Goal: Complete application form: Complete application form

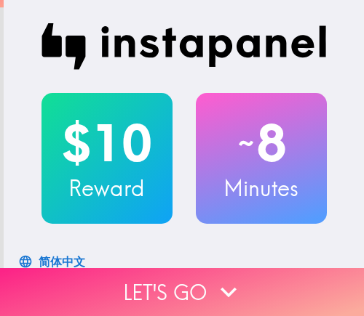
click at [191, 285] on button "Let's go" at bounding box center [182, 292] width 364 height 48
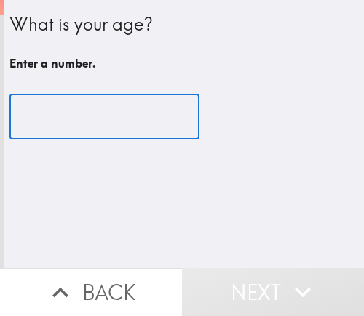
click at [69, 121] on input "number" at bounding box center [104, 117] width 190 height 45
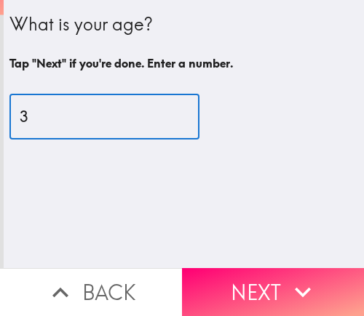
type input "36"
click at [79, 119] on input "36" at bounding box center [104, 117] width 190 height 45
drag, startPoint x: 68, startPoint y: 121, endPoint x: -9, endPoint y: 124, distance: 76.4
click at [0, 0] on html "What is your age? Tap "Next" if you're done. Enter a number. 36 ​ Back Next Ins…" at bounding box center [182, 0] width 364 height 0
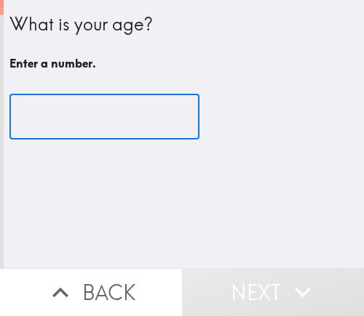
click at [67, 124] on input "number" at bounding box center [104, 117] width 190 height 45
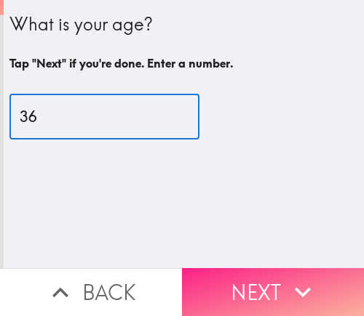
type input "36"
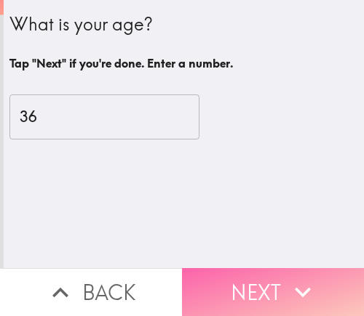
click at [265, 284] on button "Next" at bounding box center [273, 292] width 182 height 48
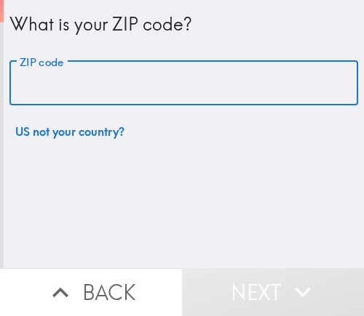
click at [117, 81] on input "ZIP code" at bounding box center [183, 83] width 348 height 45
paste input "33612"
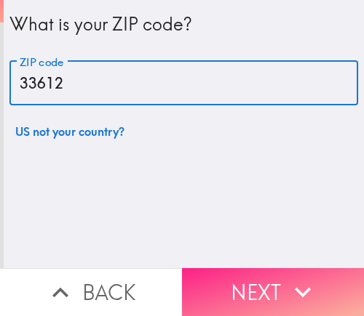
type input "33612"
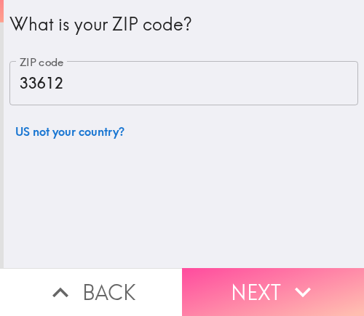
drag, startPoint x: 219, startPoint y: 283, endPoint x: 358, endPoint y: 282, distance: 138.9
click at [219, 283] on button "Next" at bounding box center [273, 292] width 182 height 48
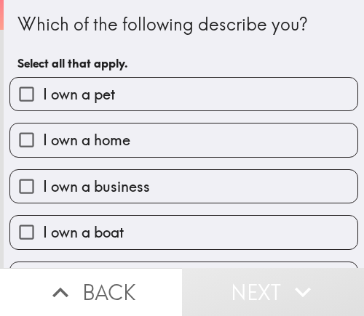
drag, startPoint x: 77, startPoint y: 188, endPoint x: 174, endPoint y: 188, distance: 96.7
click at [77, 188] on span "I own a business" at bounding box center [96, 187] width 107 height 20
click at [43, 188] on input "I own a business" at bounding box center [26, 186] width 33 height 33
checkbox input "true"
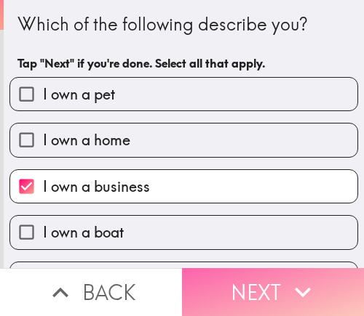
click at [270, 282] on button "Next" at bounding box center [273, 292] width 182 height 48
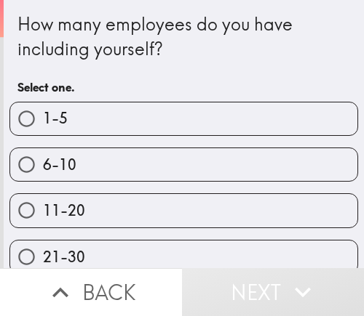
click at [151, 166] on label "6-10" at bounding box center [183, 164] width 347 height 33
click at [43, 166] on input "6-10" at bounding box center [26, 164] width 33 height 33
radio input "true"
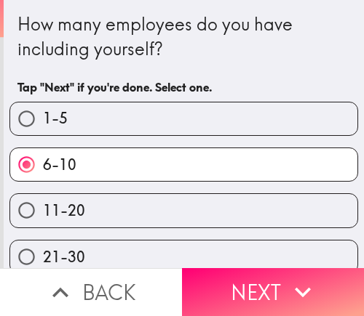
drag, startPoint x: 175, startPoint y: 281, endPoint x: 193, endPoint y: 284, distance: 17.8
click at [182, 281] on button "Next" at bounding box center [273, 292] width 182 height 48
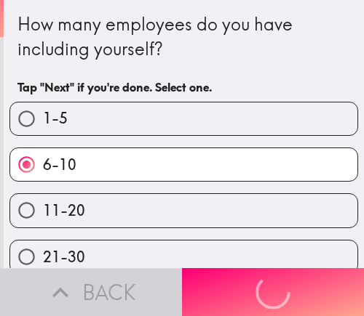
click at [250, 285] on div "Back Next" at bounding box center [182, 292] width 364 height 48
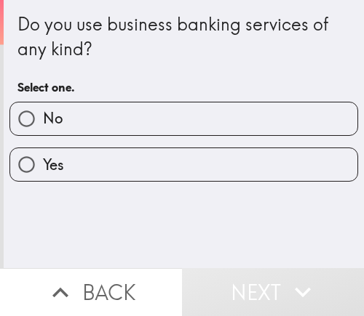
click at [210, 121] on label "No" at bounding box center [183, 119] width 347 height 33
click at [43, 121] on input "No" at bounding box center [26, 119] width 33 height 33
radio input "true"
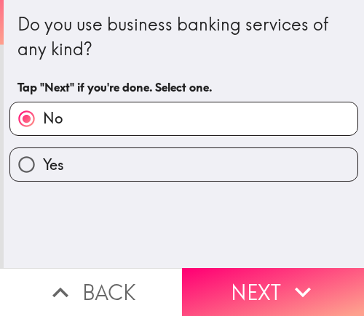
click at [94, 164] on label "Yes" at bounding box center [183, 164] width 347 height 33
click at [43, 164] on input "Yes" at bounding box center [26, 164] width 33 height 33
radio input "true"
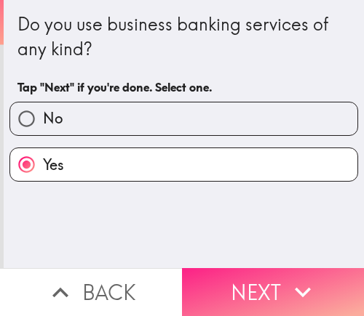
click at [306, 276] on icon "button" at bounding box center [302, 292] width 32 height 32
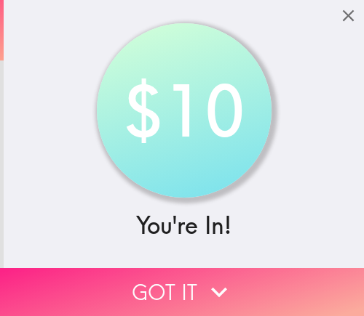
drag, startPoint x: 181, startPoint y: 277, endPoint x: 265, endPoint y: 270, distance: 84.7
click at [181, 277] on button "Got it" at bounding box center [182, 292] width 364 height 48
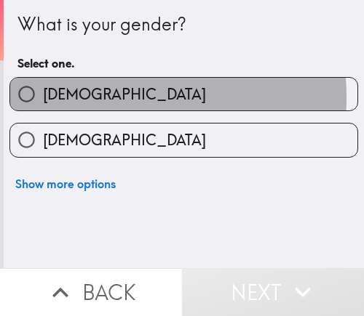
click at [86, 97] on label "[DEMOGRAPHIC_DATA]" at bounding box center [183, 94] width 347 height 33
click at [43, 97] on input "[DEMOGRAPHIC_DATA]" at bounding box center [26, 94] width 33 height 33
radio input "true"
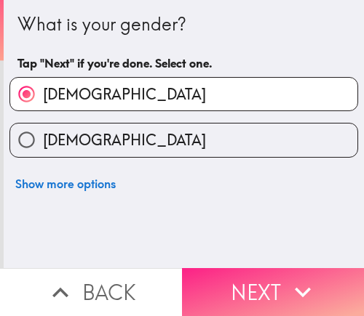
click at [241, 280] on button "Next" at bounding box center [273, 292] width 182 height 48
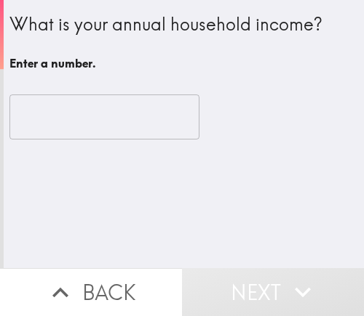
click at [42, 119] on input "number" at bounding box center [104, 117] width 190 height 45
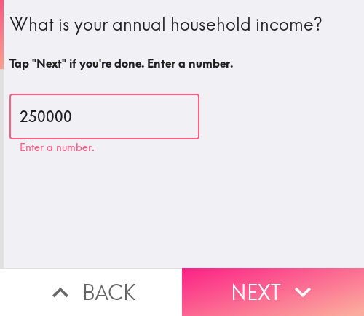
type input "250000"
click at [241, 268] on button "Next" at bounding box center [273, 292] width 182 height 48
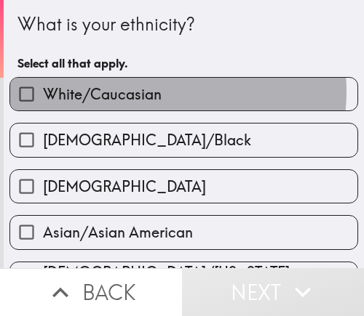
drag, startPoint x: 148, startPoint y: 92, endPoint x: 187, endPoint y: 114, distance: 44.6
click at [148, 92] on span "White/Caucasian" at bounding box center [102, 94] width 119 height 20
click at [43, 92] on input "White/Caucasian" at bounding box center [26, 94] width 33 height 33
checkbox input "true"
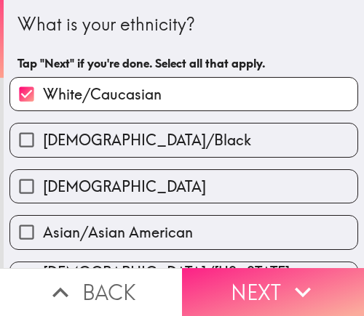
click at [244, 279] on button "Next" at bounding box center [273, 292] width 182 height 48
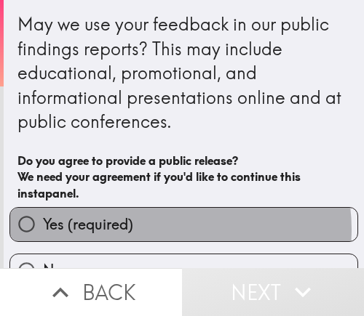
click at [173, 229] on label "Yes (required)" at bounding box center [183, 224] width 347 height 33
click at [43, 229] on input "Yes (required)" at bounding box center [26, 224] width 33 height 33
radio input "true"
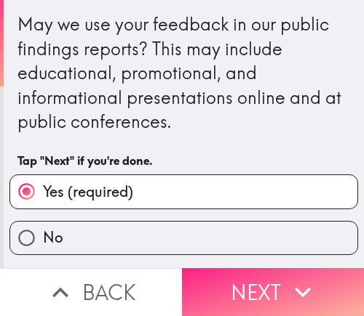
click at [249, 284] on button "Next" at bounding box center [273, 292] width 182 height 48
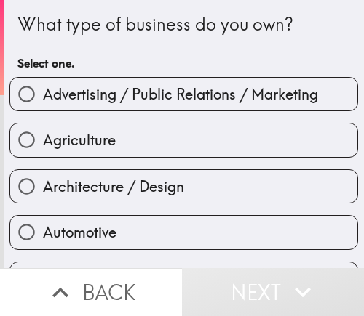
click at [120, 122] on div "Agriculture" at bounding box center [178, 134] width 360 height 46
click at [140, 103] on span "Advertising / Public Relations / Marketing" at bounding box center [180, 94] width 275 height 20
click at [43, 103] on input "Advertising / Public Relations / Marketing" at bounding box center [26, 94] width 33 height 33
radio input "true"
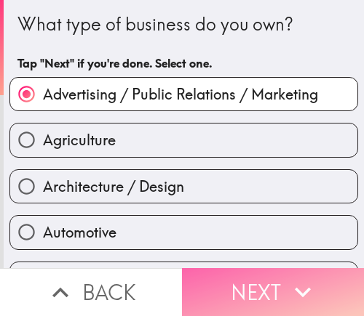
click at [254, 268] on button "Next" at bounding box center [273, 292] width 182 height 48
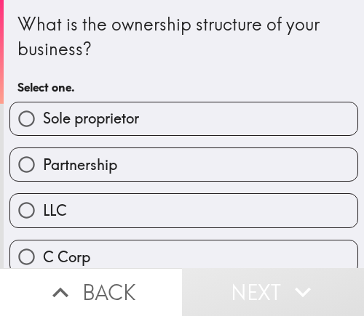
click at [114, 127] on span "Sole proprietor" at bounding box center [91, 118] width 96 height 20
click at [43, 127] on input "Sole proprietor" at bounding box center [26, 119] width 33 height 33
radio input "true"
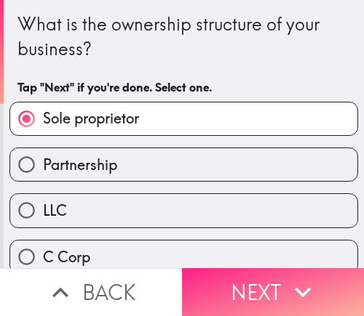
click at [311, 270] on button "Next" at bounding box center [273, 292] width 182 height 48
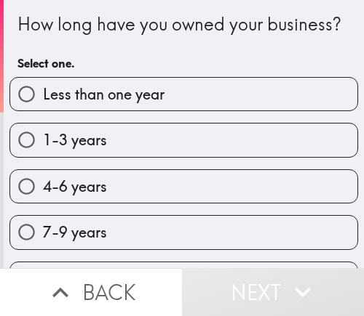
scroll to position [65, 0]
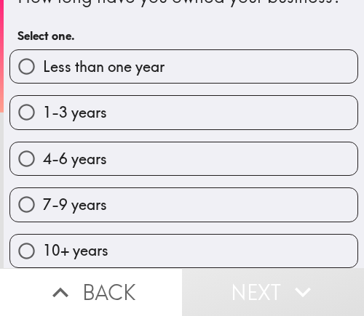
click at [106, 192] on label "7-9 years" at bounding box center [183, 204] width 347 height 33
click at [43, 192] on input "7-9 years" at bounding box center [26, 204] width 33 height 33
radio input "true"
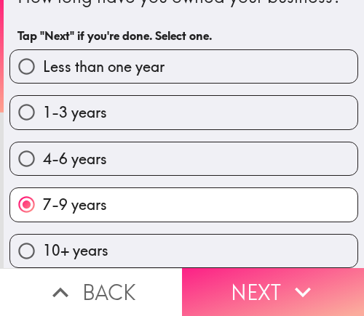
click at [286, 282] on icon "button" at bounding box center [302, 292] width 32 height 32
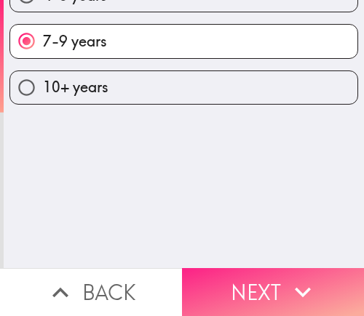
scroll to position [0, 0]
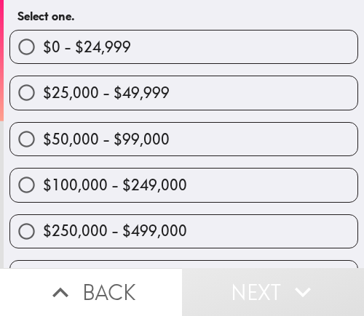
scroll to position [73, 0]
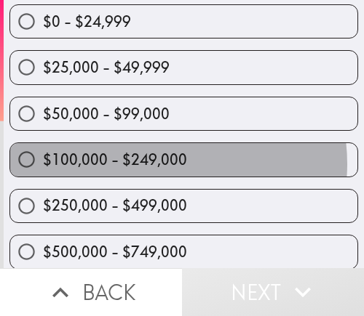
click at [154, 164] on span "$100,000 - $249,000" at bounding box center [115, 160] width 144 height 20
click at [43, 164] on input "$100,000 - $249,000" at bounding box center [26, 159] width 33 height 33
radio input "true"
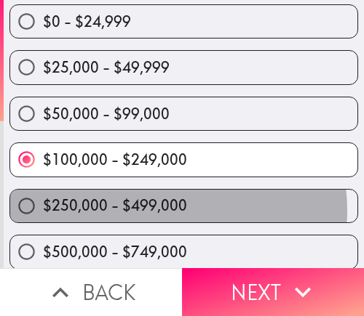
click at [156, 211] on span "$250,000 - $499,000" at bounding box center [115, 206] width 144 height 20
click at [43, 211] on input "$250,000 - $499,000" at bounding box center [26, 206] width 33 height 33
radio input "true"
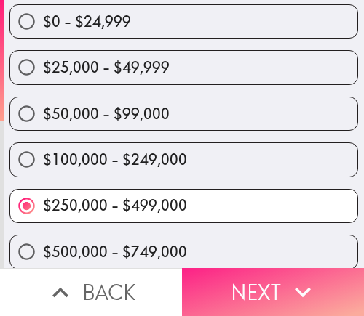
click at [228, 276] on button "Next" at bounding box center [273, 292] width 182 height 48
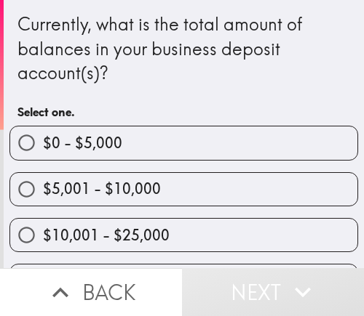
scroll to position [145, 0]
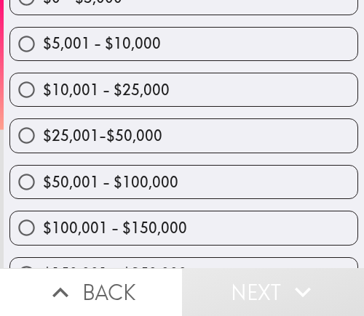
click at [133, 135] on span "$25,001-$50,000" at bounding box center [102, 136] width 119 height 20
click at [43, 135] on input "$25,001-$50,000" at bounding box center [26, 135] width 33 height 33
radio input "true"
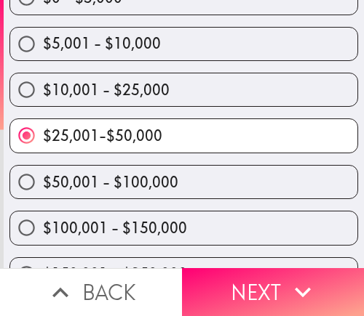
click at [168, 179] on span "$50,001 - $100,000" at bounding box center [110, 182] width 135 height 20
click at [43, 179] on input "$50,001 - $100,000" at bounding box center [26, 182] width 33 height 33
radio input "true"
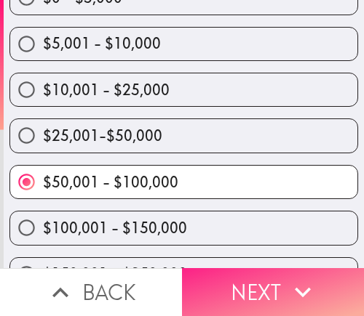
click at [269, 278] on button "Next" at bounding box center [273, 292] width 182 height 48
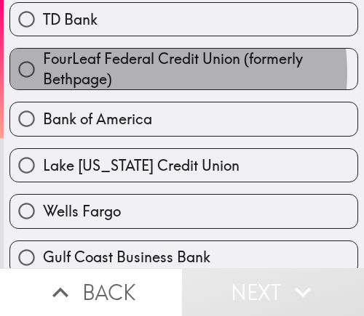
click at [135, 72] on span "FourLeaf Federal Credit Union (formerly Bethpage)" at bounding box center [200, 69] width 314 height 41
click at [43, 72] on input "FourLeaf Federal Credit Union (formerly Bethpage)" at bounding box center [26, 69] width 33 height 33
radio input "true"
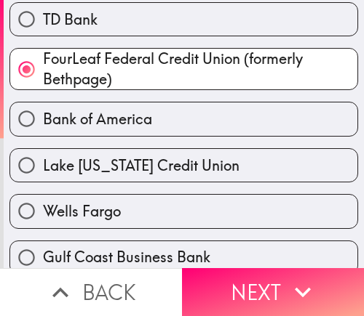
click at [143, 111] on span "Bank of America" at bounding box center [97, 119] width 109 height 20
click at [43, 111] on input "Bank of America" at bounding box center [26, 119] width 33 height 33
radio input "true"
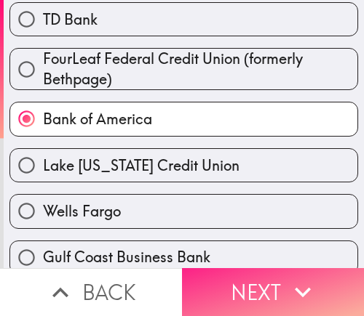
click at [246, 268] on button "Next" at bounding box center [273, 292] width 182 height 48
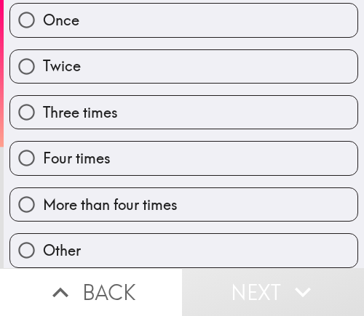
scroll to position [135, 0]
click at [97, 129] on div "Four times" at bounding box center [178, 152] width 360 height 46
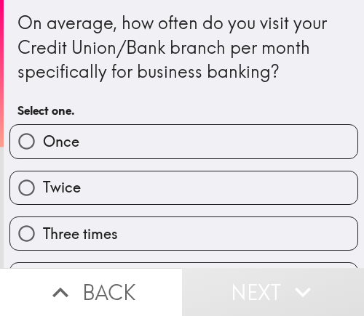
scroll to position [0, 0]
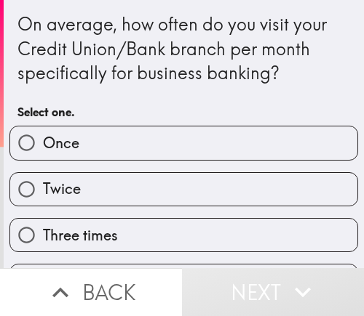
drag, startPoint x: 100, startPoint y: 147, endPoint x: 175, endPoint y: 167, distance: 77.6
click at [100, 147] on label "Once" at bounding box center [183, 143] width 347 height 33
click at [43, 147] on input "Once" at bounding box center [26, 143] width 33 height 33
radio input "true"
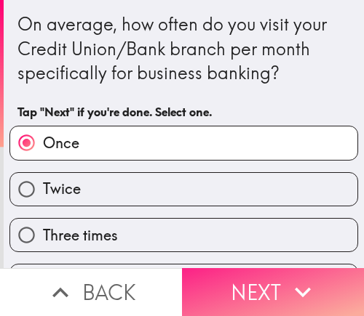
click at [262, 268] on button "Next" at bounding box center [273, 292] width 182 height 48
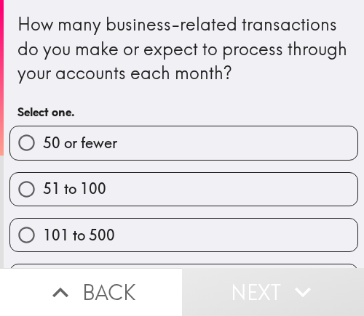
click at [148, 146] on label "50 or fewer" at bounding box center [183, 143] width 347 height 33
click at [43, 146] on input "50 or fewer" at bounding box center [26, 143] width 33 height 33
radio input "true"
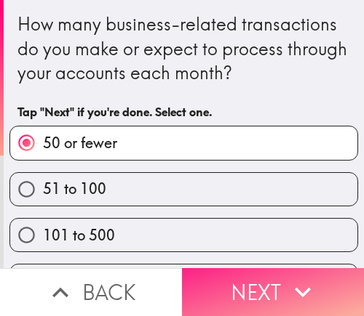
click at [237, 270] on button "Next" at bounding box center [273, 292] width 182 height 48
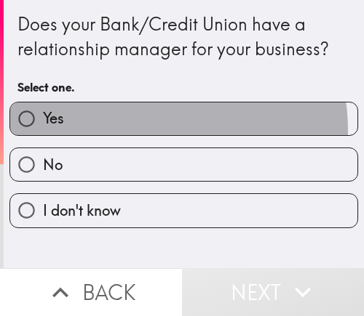
click at [148, 130] on label "Yes" at bounding box center [183, 119] width 347 height 33
click at [43, 130] on input "Yes" at bounding box center [26, 119] width 33 height 33
radio input "true"
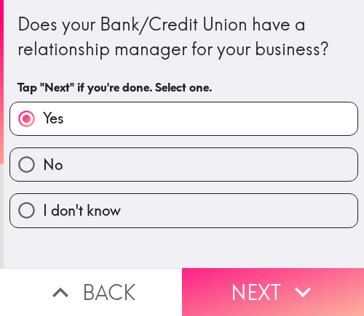
click at [252, 283] on button "Next" at bounding box center [273, 292] width 182 height 48
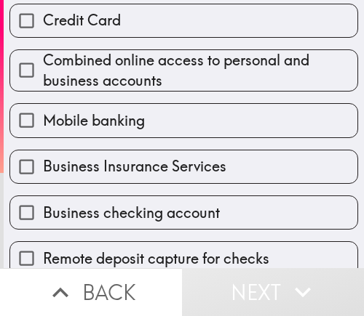
scroll to position [218, 0]
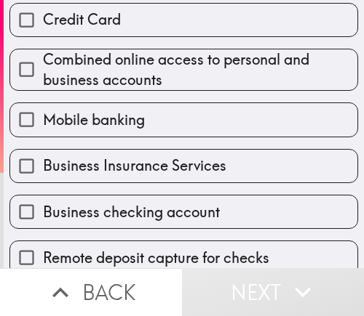
click at [137, 76] on span "Combined online access to personal and business accounts" at bounding box center [200, 69] width 314 height 41
click at [43, 76] on input "Combined online access to personal and business accounts" at bounding box center [26, 69] width 33 height 33
checkbox input "true"
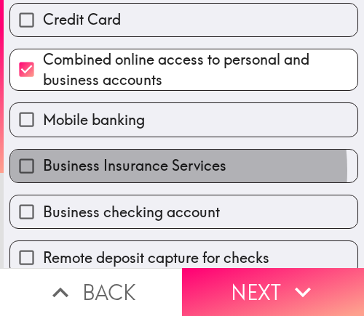
click at [127, 171] on span "Business Insurance Services" at bounding box center [134, 166] width 183 height 20
click at [43, 171] on input "Business Insurance Services" at bounding box center [26, 166] width 33 height 33
checkbox input "true"
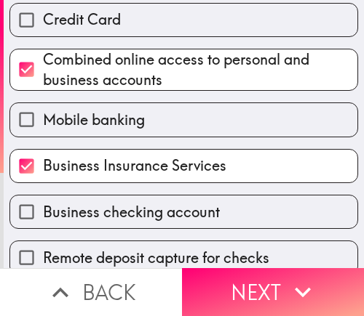
click at [110, 206] on span "Business checking account" at bounding box center [131, 212] width 177 height 20
click at [43, 206] on input "Business checking account" at bounding box center [26, 212] width 33 height 33
checkbox input "true"
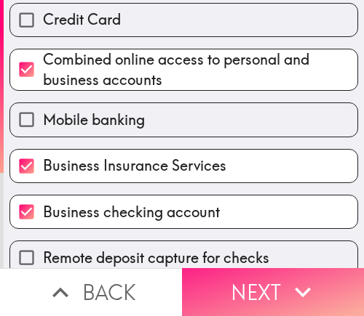
click at [234, 292] on button "Next" at bounding box center [273, 292] width 182 height 48
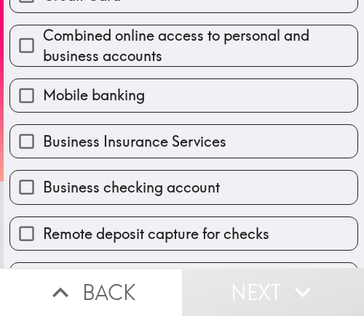
drag, startPoint x: 180, startPoint y: 188, endPoint x: 158, endPoint y: 142, distance: 51.4
click at [179, 188] on span "Business checking account" at bounding box center [131, 187] width 177 height 20
click at [43, 188] on input "Business checking account" at bounding box center [26, 187] width 33 height 33
checkbox input "true"
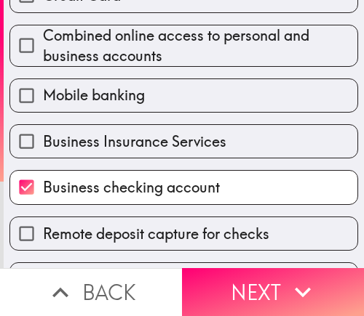
click at [155, 104] on label "Mobile banking" at bounding box center [183, 95] width 347 height 33
click at [43, 104] on input "Mobile banking" at bounding box center [26, 95] width 33 height 33
checkbox input "true"
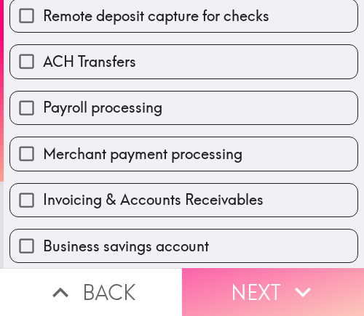
click at [249, 275] on button "Next" at bounding box center [273, 292] width 182 height 48
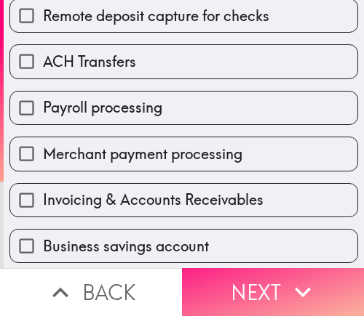
scroll to position [89, 0]
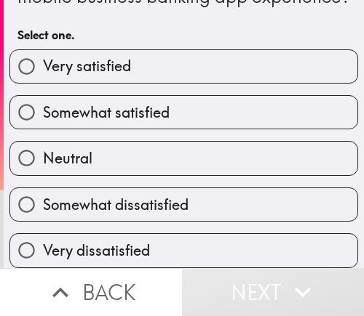
drag, startPoint x: 89, startPoint y: 104, endPoint x: 163, endPoint y: 117, distance: 74.6
click at [89, 104] on span "Somewhat satisfied" at bounding box center [106, 113] width 127 height 20
click at [43, 104] on input "Somewhat satisfied" at bounding box center [26, 112] width 33 height 33
radio input "true"
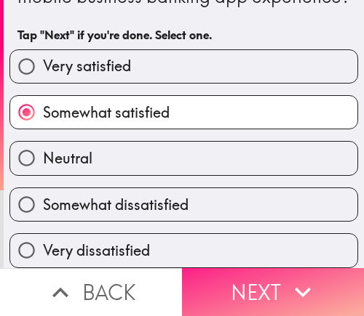
click at [239, 283] on button "Next" at bounding box center [273, 292] width 182 height 48
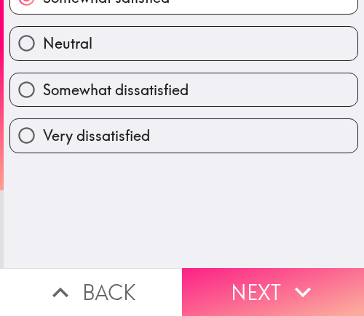
scroll to position [0, 0]
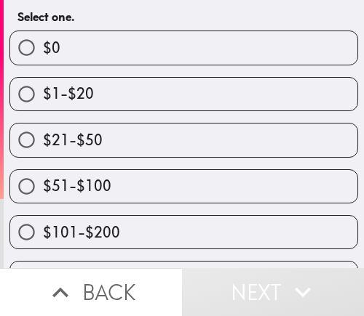
scroll to position [145, 0]
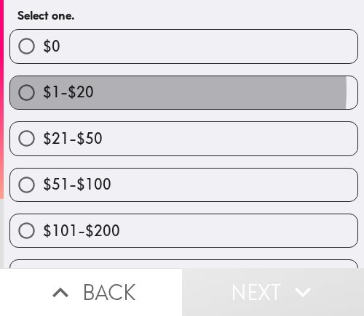
click at [124, 109] on label "$1-$20" at bounding box center [183, 92] width 347 height 33
click at [43, 109] on input "$1-$20" at bounding box center [26, 92] width 33 height 33
radio input "true"
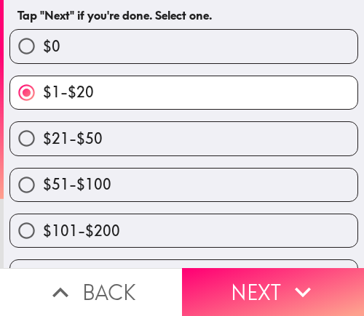
click at [156, 155] on label "$21-$50" at bounding box center [183, 138] width 347 height 33
click at [43, 155] on input "$21-$50" at bounding box center [26, 138] width 33 height 33
radio input "true"
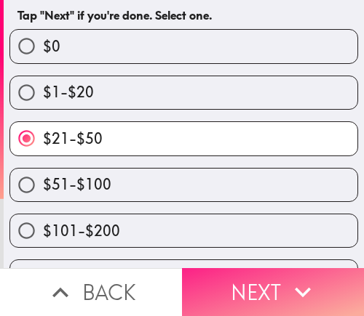
click at [228, 268] on button "Next" at bounding box center [273, 292] width 182 height 48
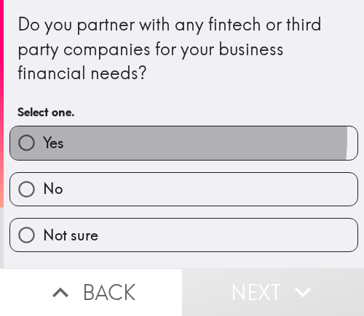
drag, startPoint x: 124, startPoint y: 137, endPoint x: 185, endPoint y: 166, distance: 67.0
click at [124, 137] on label "Yes" at bounding box center [183, 143] width 347 height 33
click at [43, 137] on input "Yes" at bounding box center [26, 143] width 33 height 33
radio input "true"
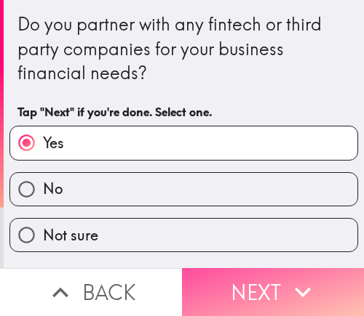
drag, startPoint x: 249, startPoint y: 278, endPoint x: 242, endPoint y: 213, distance: 65.8
click at [249, 246] on div "Do you partner with any fintech or third party companies for your business fina…" at bounding box center [182, 158] width 364 height 316
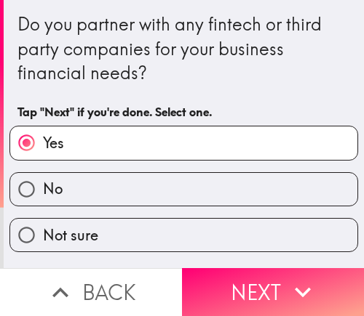
click at [244, 190] on label "No" at bounding box center [183, 189] width 347 height 33
click at [43, 190] on input "No" at bounding box center [26, 189] width 33 height 33
radio input "true"
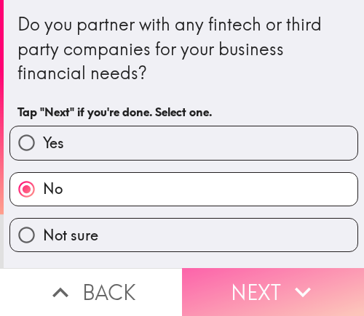
click at [255, 268] on button "Next" at bounding box center [273, 292] width 182 height 48
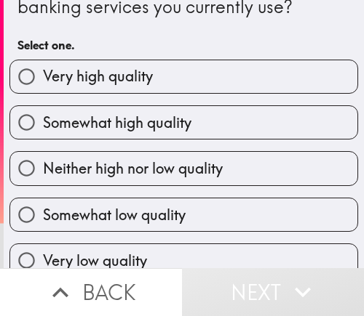
scroll to position [89, 0]
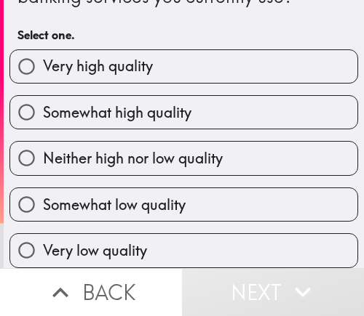
click at [126, 103] on span "Somewhat high quality" at bounding box center [117, 113] width 148 height 20
click at [43, 96] on input "Somewhat high quality" at bounding box center [26, 112] width 33 height 33
radio input "true"
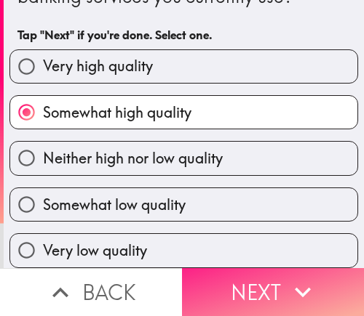
click at [244, 293] on button "Next" at bounding box center [273, 292] width 182 height 48
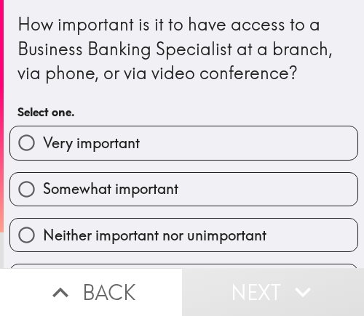
scroll to position [73, 0]
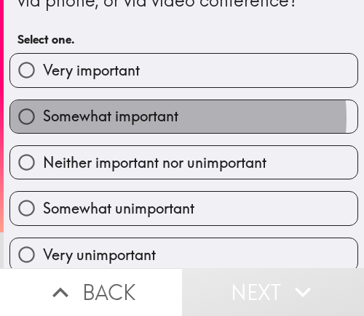
click at [165, 119] on span "Somewhat important" at bounding box center [110, 116] width 135 height 20
click at [43, 119] on input "Somewhat important" at bounding box center [26, 116] width 33 height 33
radio input "true"
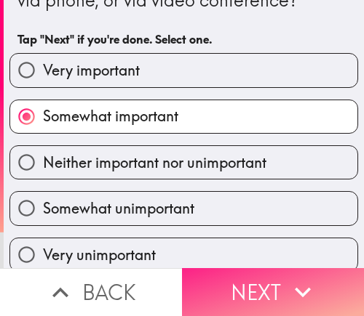
click at [238, 280] on button "Next" at bounding box center [273, 292] width 182 height 48
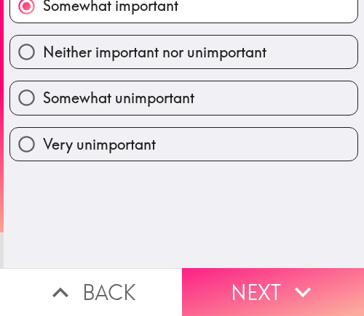
scroll to position [0, 0]
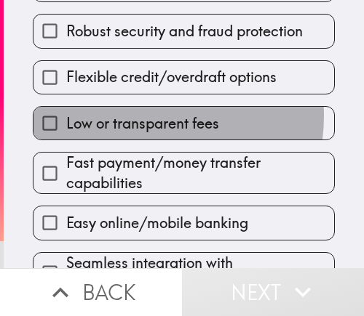
click at [140, 116] on span "Low or transparent fees" at bounding box center [142, 123] width 153 height 20
click at [66, 116] on input "Low or transparent fees" at bounding box center [49, 123] width 33 height 33
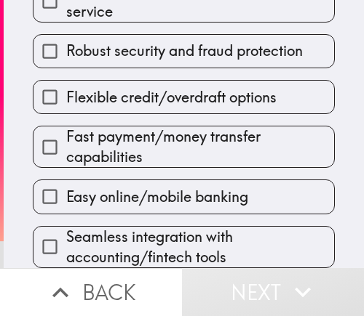
drag, startPoint x: 141, startPoint y: 77, endPoint x: 153, endPoint y: 137, distance: 60.9
click at [141, 87] on span "Flexible credit/overdraft options" at bounding box center [171, 97] width 210 height 20
click at [66, 81] on input "Flexible credit/overdraft options" at bounding box center [49, 97] width 33 height 33
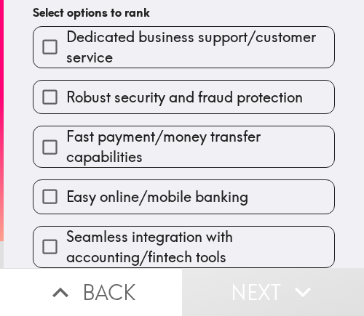
click at [137, 187] on span "Easy online/mobile banking" at bounding box center [157, 197] width 182 height 20
click at [66, 180] on input "Easy online/mobile banking" at bounding box center [49, 196] width 33 height 33
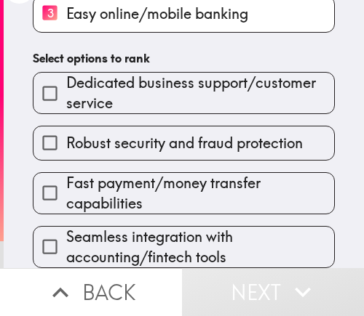
scroll to position [265, 0]
drag, startPoint x: 143, startPoint y: 213, endPoint x: 146, endPoint y: 206, distance: 8.1
click at [145, 215] on div "Seamless integration with accounting/fintech tools" at bounding box center [177, 242] width 313 height 54
click at [164, 173] on span "Fast payment/money transfer capabilities" at bounding box center [200, 193] width 268 height 41
click at [66, 177] on input "Fast payment/money transfer capabilities" at bounding box center [49, 193] width 33 height 33
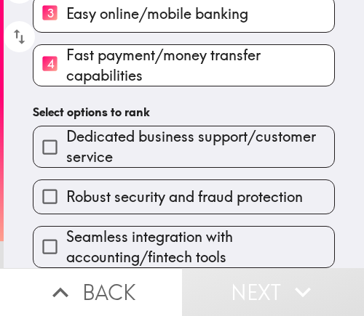
click at [167, 141] on span "Dedicated business support/customer service" at bounding box center [200, 147] width 268 height 41
click at [66, 141] on input "Dedicated business support/customer service" at bounding box center [49, 147] width 33 height 33
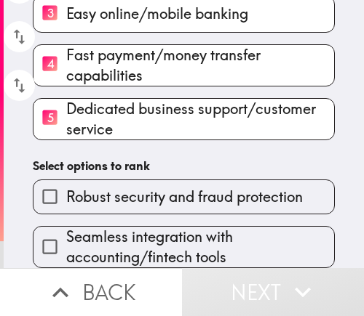
drag, startPoint x: 124, startPoint y: 180, endPoint x: 126, endPoint y: 194, distance: 14.6
click at [124, 187] on span "Robust security and fraud protection" at bounding box center [184, 197] width 236 height 20
click at [66, 180] on input "Robust security and fraud protection" at bounding box center [49, 196] width 33 height 33
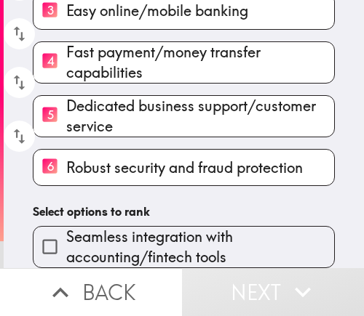
drag, startPoint x: 129, startPoint y: 216, endPoint x: 129, endPoint y: 228, distance: 11.6
click at [129, 226] on div "Seamless integration with accounting/fintech tools" at bounding box center [184, 247] width 302 height 42
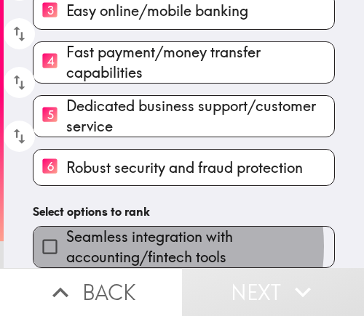
click at [129, 237] on span "Seamless integration with accounting/fintech tools" at bounding box center [200, 247] width 268 height 41
click at [66, 237] on input "Seamless integration with accounting/fintech tools" at bounding box center [49, 246] width 33 height 33
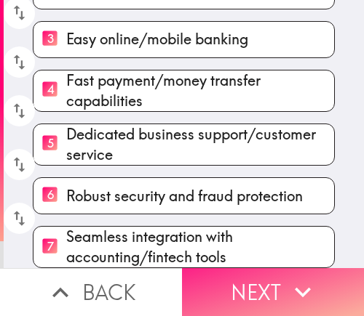
click at [249, 284] on button "Next" at bounding box center [273, 292] width 182 height 48
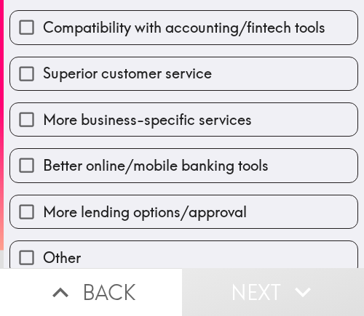
click at [118, 107] on label "More business-specific services" at bounding box center [183, 119] width 347 height 33
click at [43, 107] on input "More business-specific services" at bounding box center [26, 119] width 33 height 33
checkbox input "true"
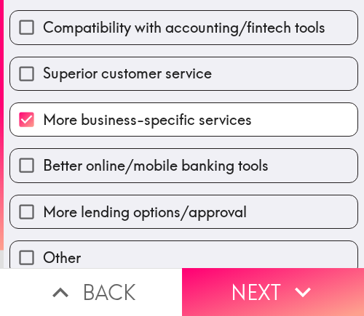
drag, startPoint x: 98, startPoint y: 178, endPoint x: 104, endPoint y: 219, distance: 41.1
click at [98, 179] on label "Better online/mobile banking tools" at bounding box center [183, 165] width 347 height 33
click at [43, 179] on input "Better online/mobile banking tools" at bounding box center [26, 165] width 33 height 33
checkbox input "true"
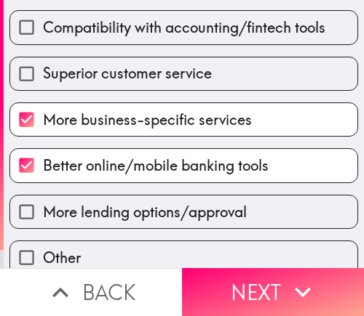
click at [104, 220] on span "More lending options/approval" at bounding box center [145, 212] width 204 height 20
click at [43, 220] on input "More lending options/approval" at bounding box center [26, 212] width 33 height 33
checkbox input "true"
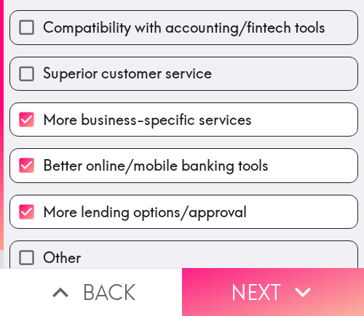
click at [249, 293] on button "Next" at bounding box center [273, 292] width 182 height 48
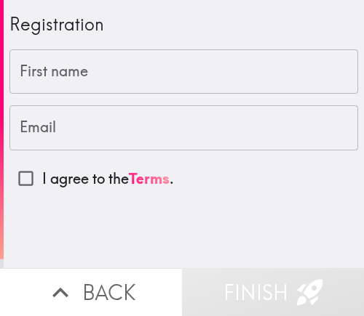
click at [241, 70] on input "First name" at bounding box center [183, 71] width 348 height 45
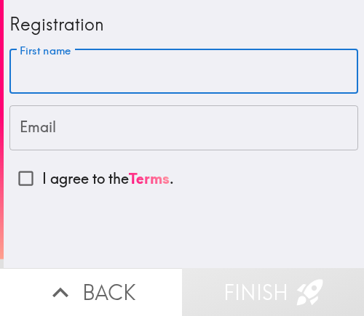
click at [108, 113] on input "Email" at bounding box center [183, 127] width 348 height 45
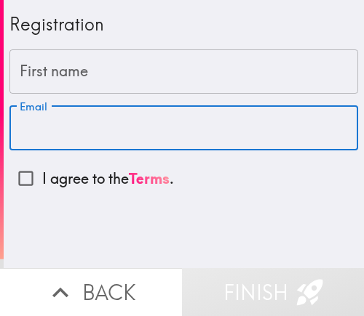
paste input "[EMAIL_ADDRESS][DOMAIN_NAME]"
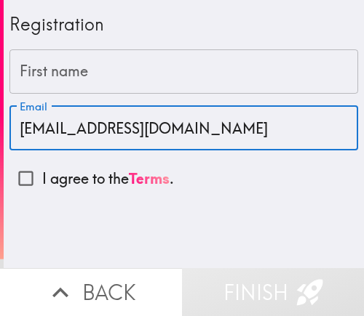
type input "[EMAIL_ADDRESS][DOMAIN_NAME]"
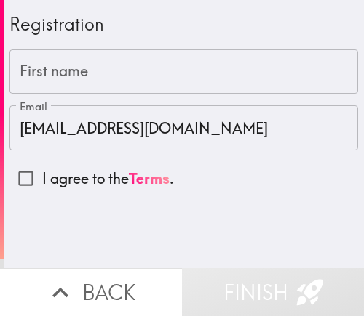
drag, startPoint x: 105, startPoint y: 60, endPoint x: 97, endPoint y: 72, distance: 13.7
click at [105, 60] on input "First name" at bounding box center [183, 71] width 348 height 45
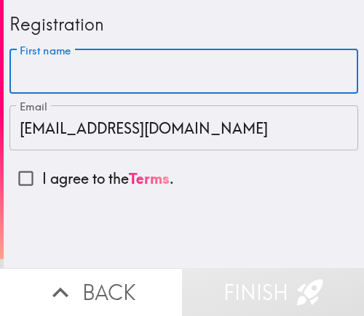
paste input "[PERSON_NAME]"
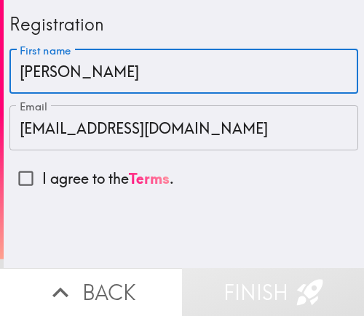
type input "[PERSON_NAME]"
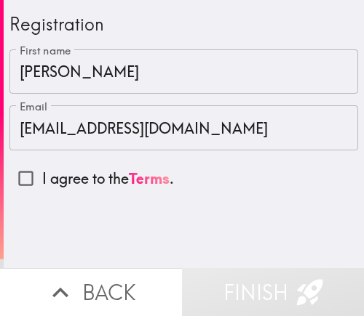
drag, startPoint x: 33, startPoint y: 183, endPoint x: 95, endPoint y: 184, distance: 61.1
click at [33, 183] on input "I agree to the Terms ." at bounding box center [25, 178] width 33 height 33
checkbox input "true"
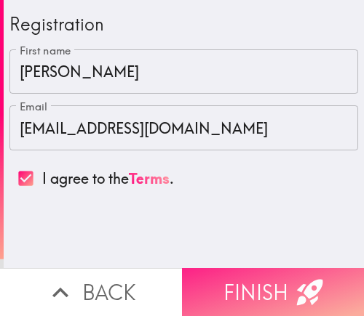
click at [252, 278] on button "Finish" at bounding box center [273, 292] width 182 height 48
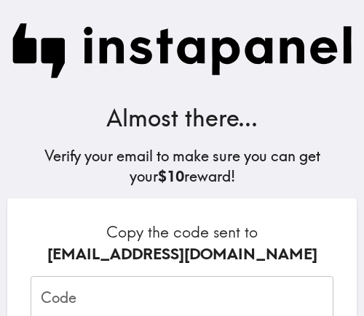
click at [167, 291] on input "Code" at bounding box center [182, 298] width 302 height 45
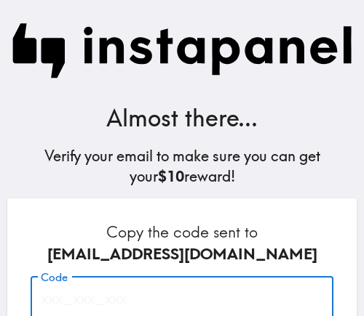
paste input "TFN_ggP_mMD"
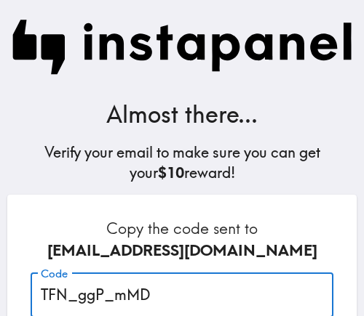
scroll to position [244, 0]
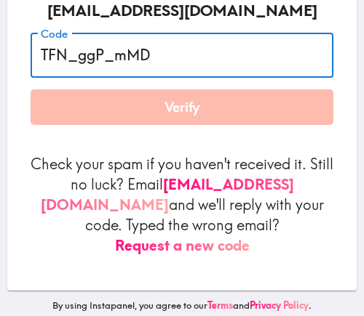
type input "TFN_ggP_mMD"
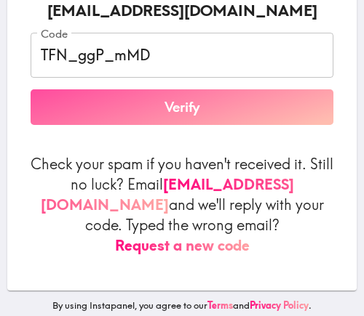
click at [173, 124] on button "Verify" at bounding box center [182, 107] width 302 height 36
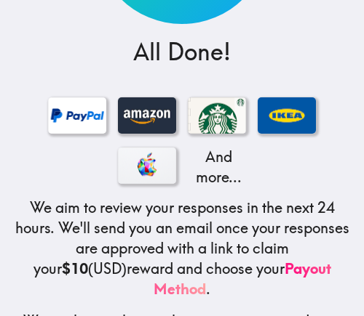
click at [160, 70] on div "$10 All Done! And more... We aim to review your responses in the next 24 hours.…" at bounding box center [182, 85] width 364 height 659
